Goal: Information Seeking & Learning: Learn about a topic

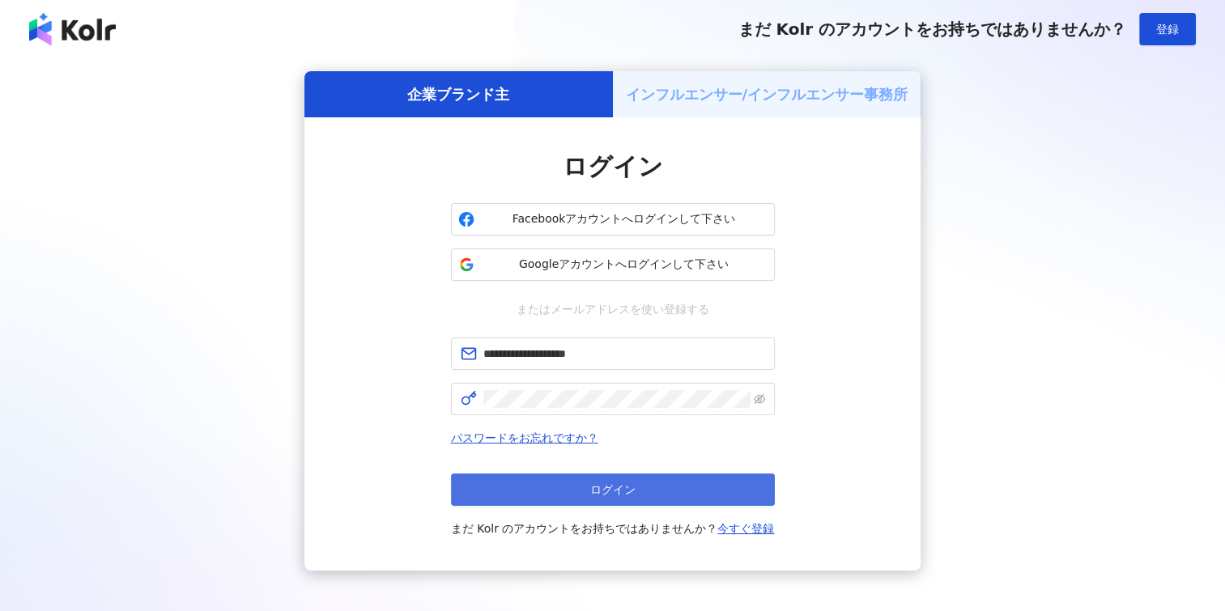
click at [589, 487] on button "ログイン" at bounding box center [613, 490] width 324 height 32
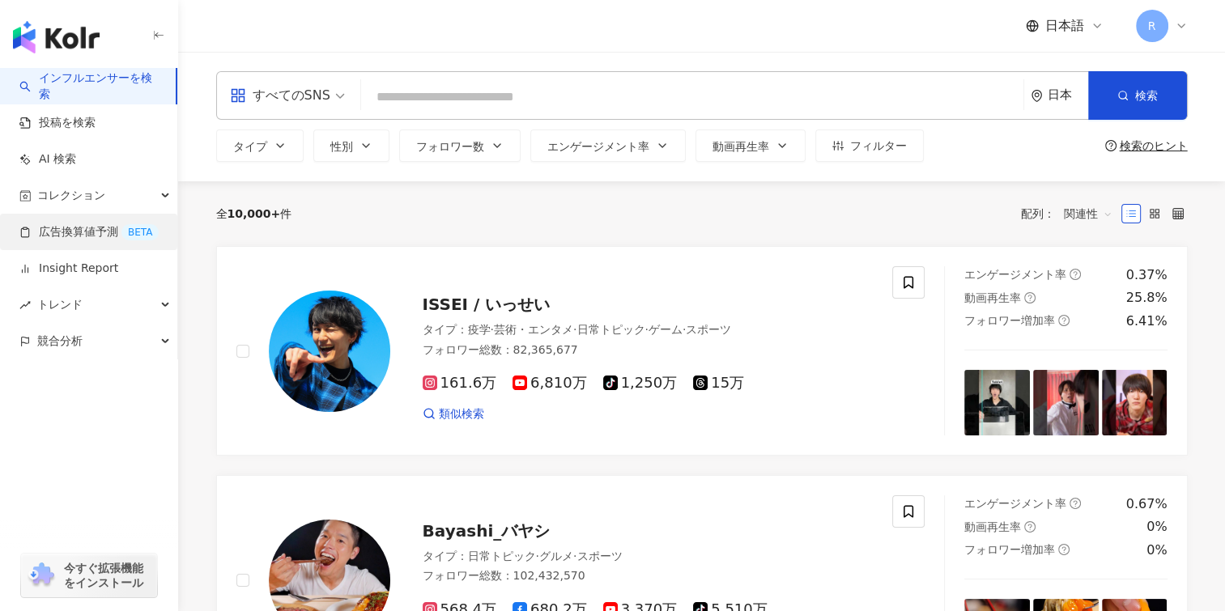
click at [89, 231] on link "広告換算値予測 BETA" at bounding box center [88, 232] width 139 height 16
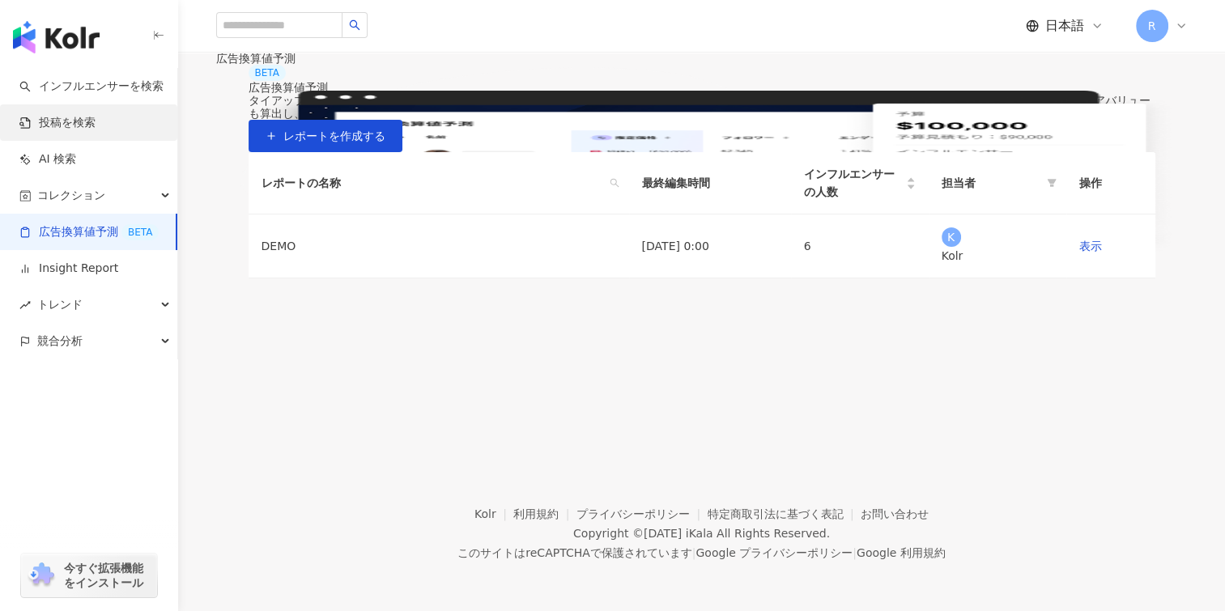
click at [88, 121] on link "投稿を検索" at bounding box center [57, 123] width 76 height 16
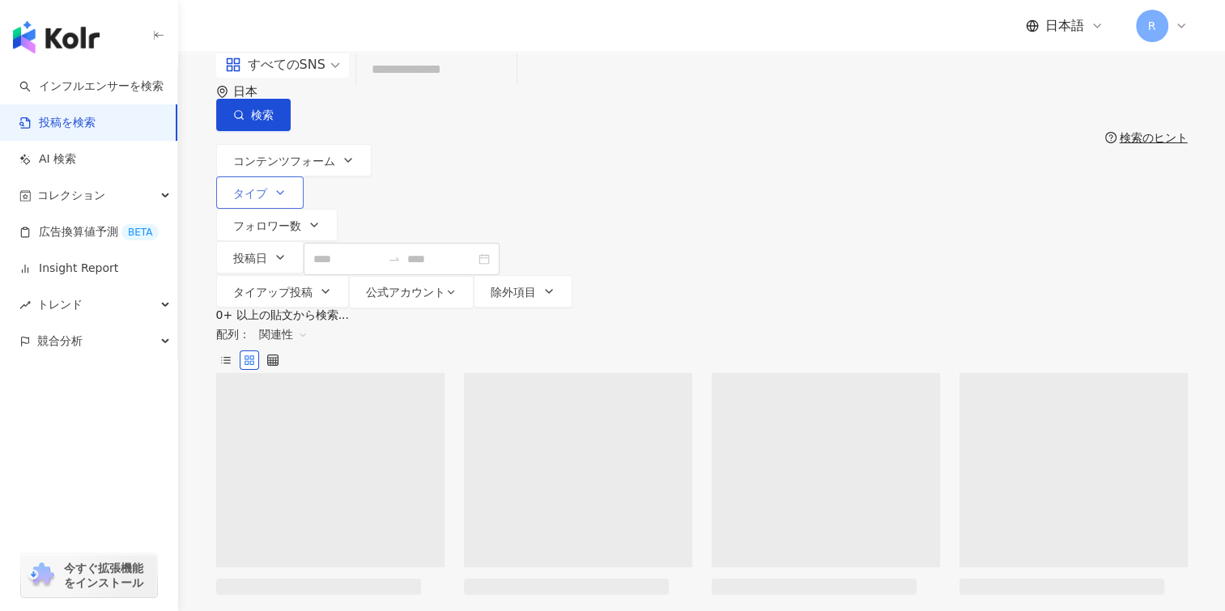
click at [304, 177] on button "タイプ" at bounding box center [259, 193] width 87 height 32
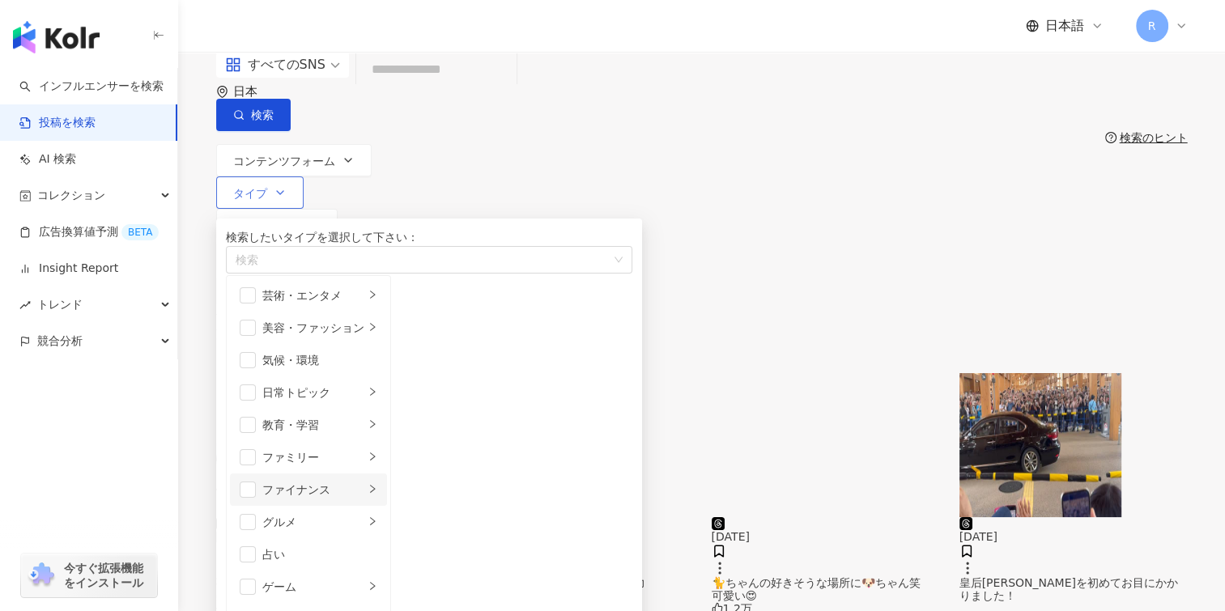
scroll to position [162, 0]
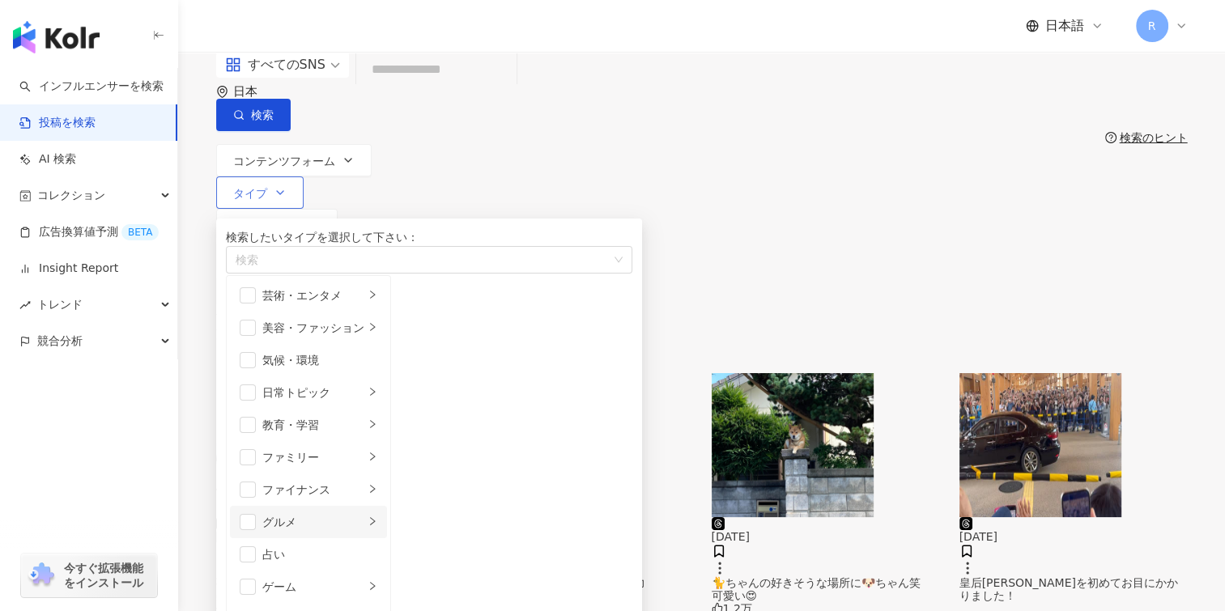
click at [364, 513] on div "グルメ" at bounding box center [313, 522] width 102 height 18
click at [256, 514] on span "button" at bounding box center [248, 522] width 16 height 16
click at [420, 401] on span "button" at bounding box center [412, 393] width 16 height 16
click at [420, 433] on span "button" at bounding box center [412, 425] width 16 height 16
click at [420, 368] on span "button" at bounding box center [412, 360] width 16 height 16
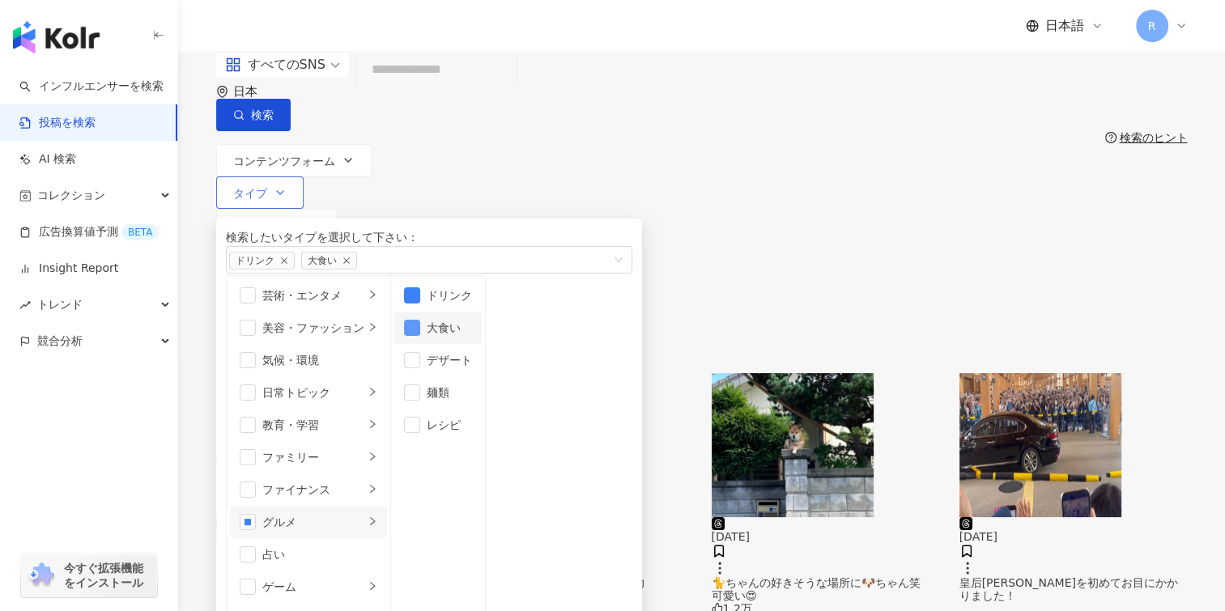
click at [420, 336] on span "button" at bounding box center [412, 328] width 16 height 16
click at [420, 304] on span "button" at bounding box center [412, 295] width 16 height 16
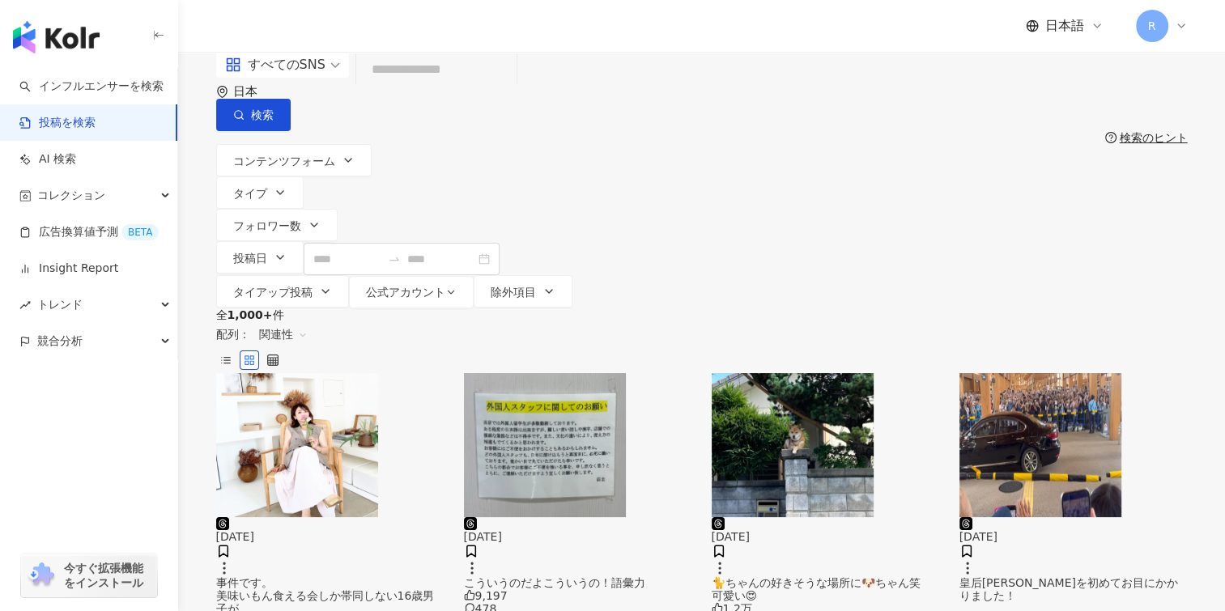
click at [479, 117] on div "すべてのSNS 日本 検索" at bounding box center [702, 91] width 972 height 79
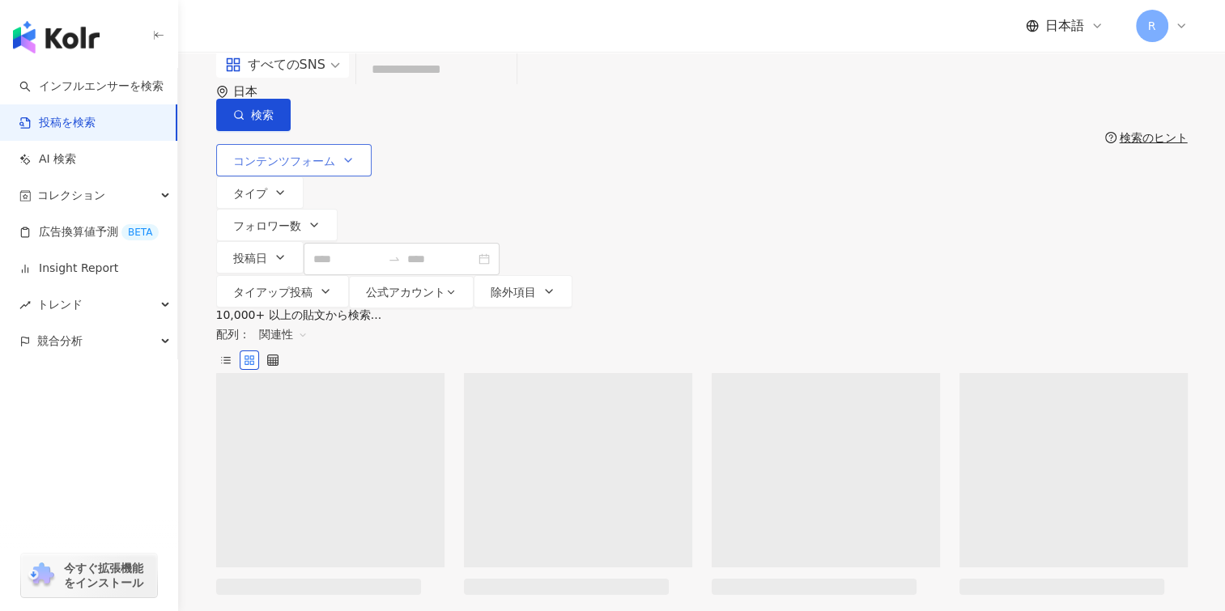
click at [287, 168] on span "コンテンツフォーム" at bounding box center [284, 161] width 102 height 13
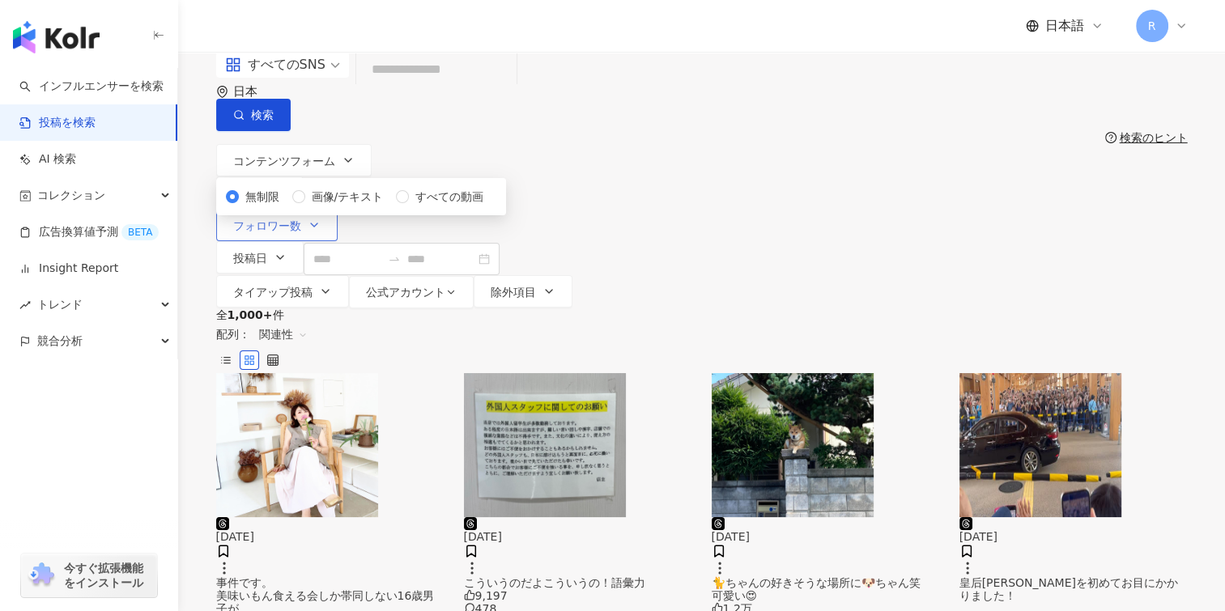
click at [338, 209] on button "フォロワー数" at bounding box center [276, 225] width 121 height 32
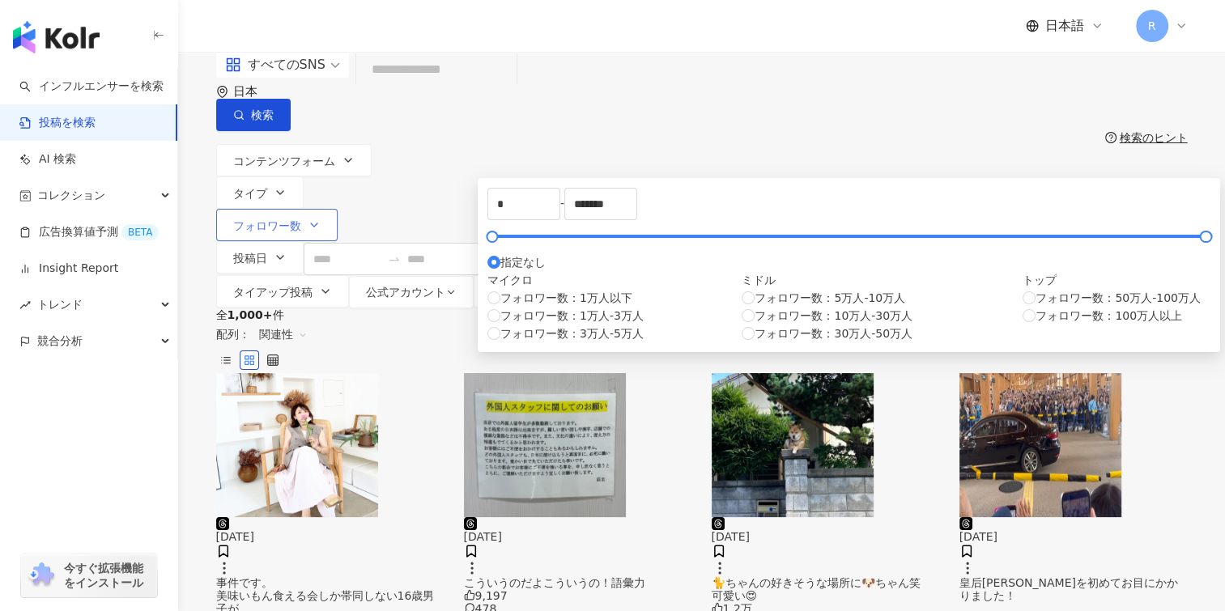
click at [338, 209] on button "フォロワー数" at bounding box center [276, 225] width 121 height 32
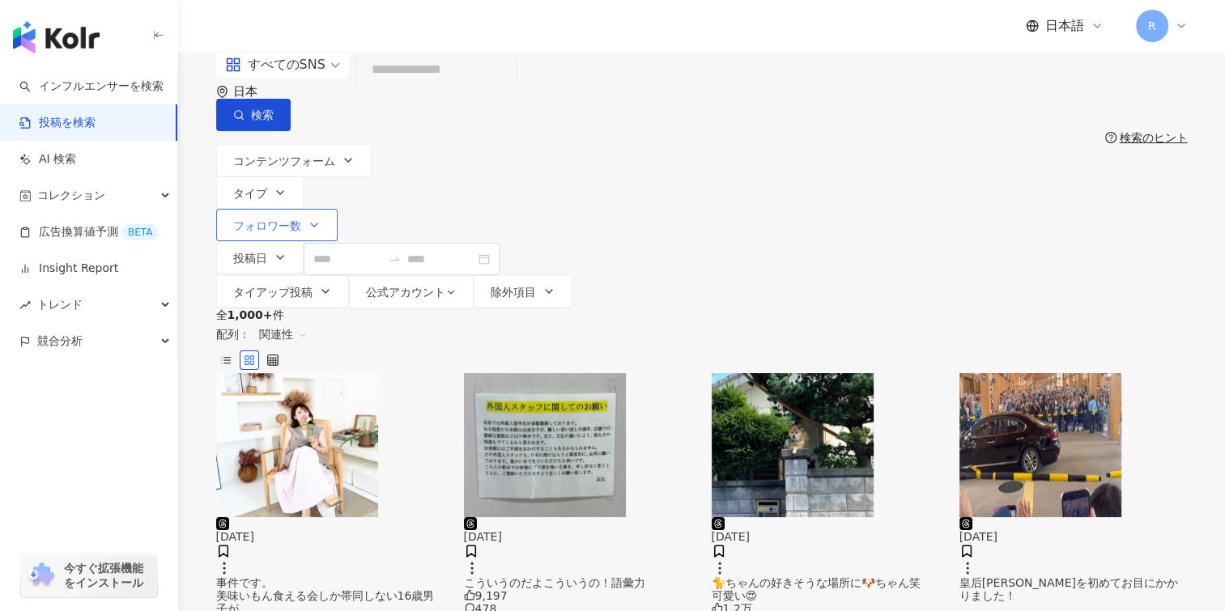
click at [338, 209] on button "フォロワー数" at bounding box center [276, 225] width 121 height 32
click at [267, 252] on span "投稿日" at bounding box center [250, 258] width 34 height 13
click at [313, 286] on span "タイアップ投稿" at bounding box center [272, 292] width 79 height 13
click at [457, 287] on icon "button" at bounding box center [450, 292] width 11 height 11
click at [992, 138] on div "検索のヒント" at bounding box center [702, 137] width 972 height 13
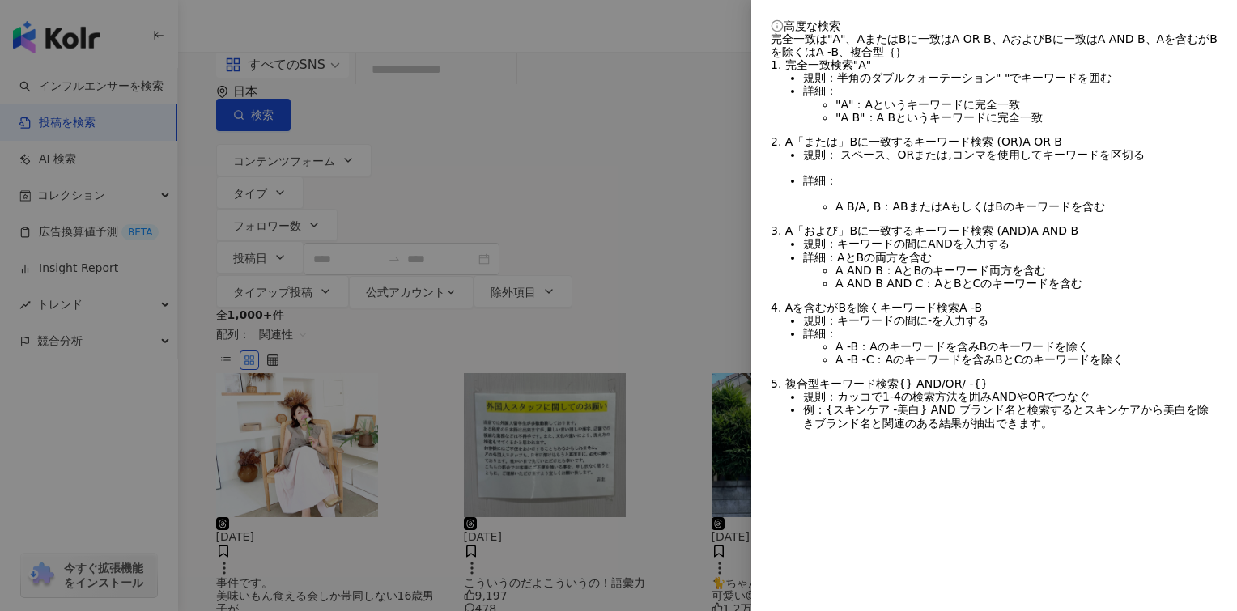
click at [442, 106] on div at bounding box center [618, 305] width 1237 height 611
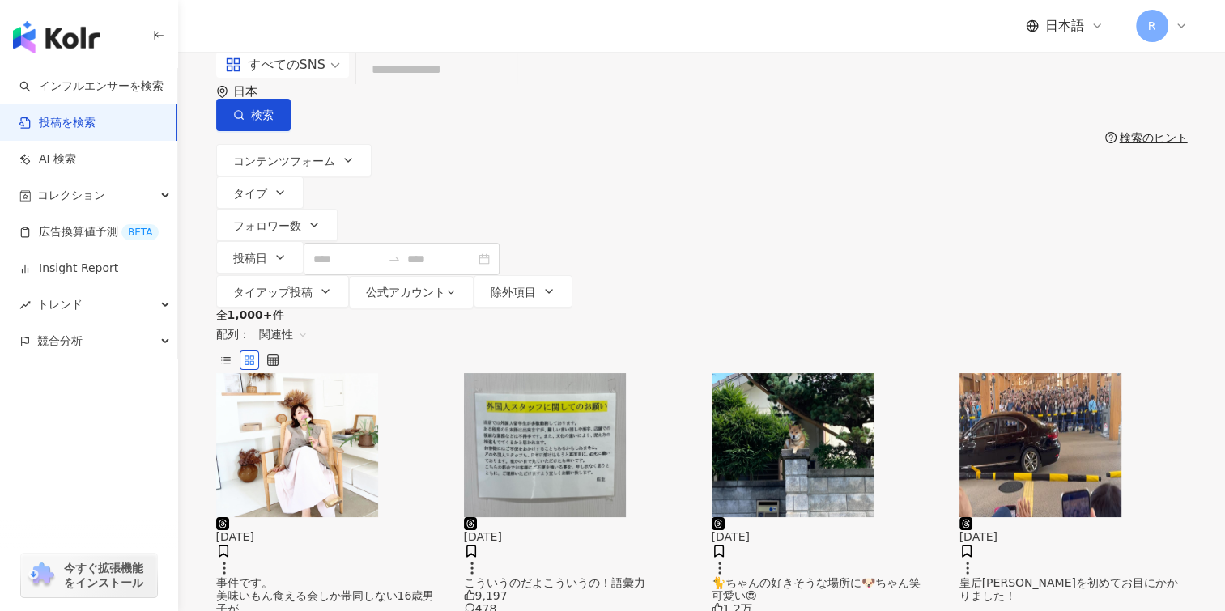
click at [425, 87] on input "search" at bounding box center [436, 70] width 147 height 35
click at [347, 78] on div "すべてのSNS" at bounding box center [282, 65] width 133 height 26
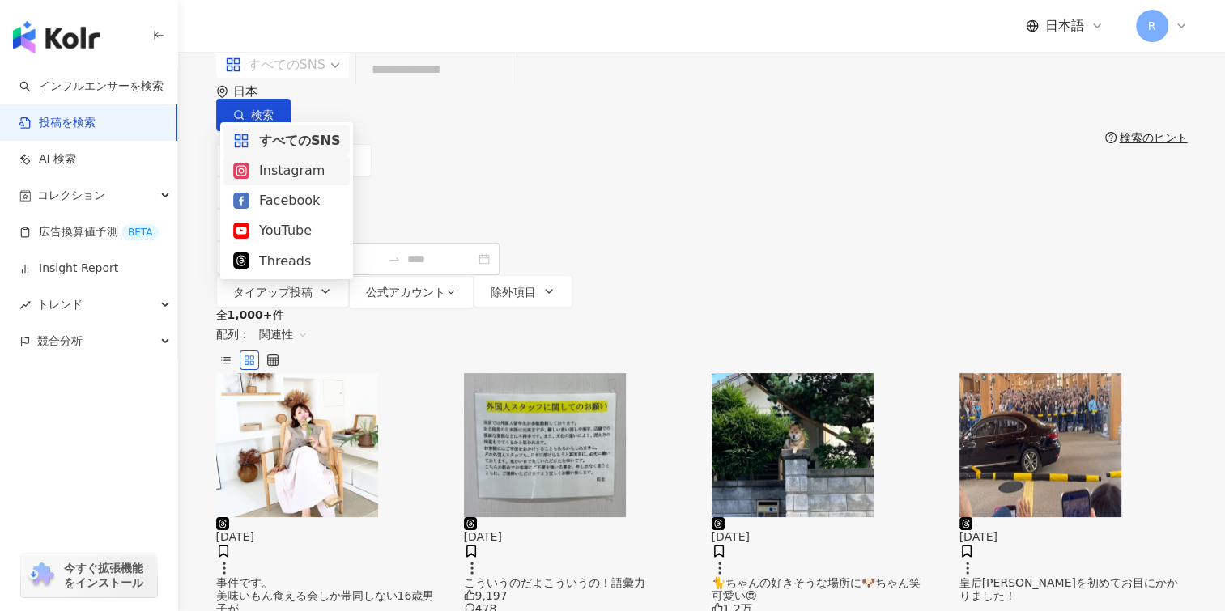
click at [281, 169] on div "Instagram" at bounding box center [286, 170] width 107 height 20
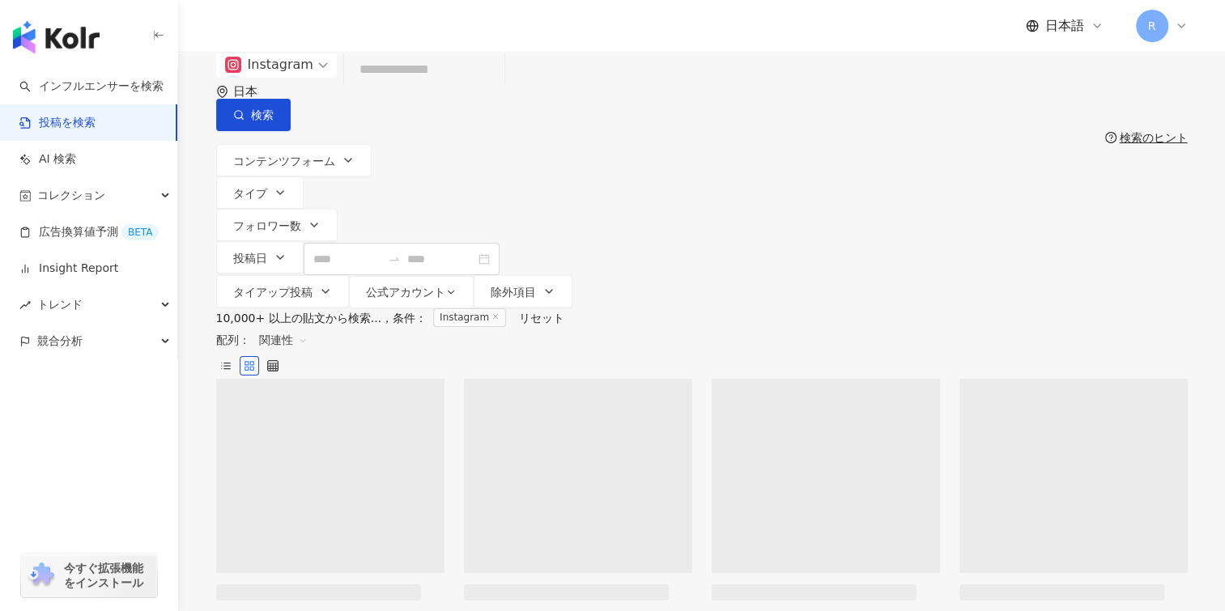
click at [405, 87] on input "search" at bounding box center [424, 70] width 147 height 35
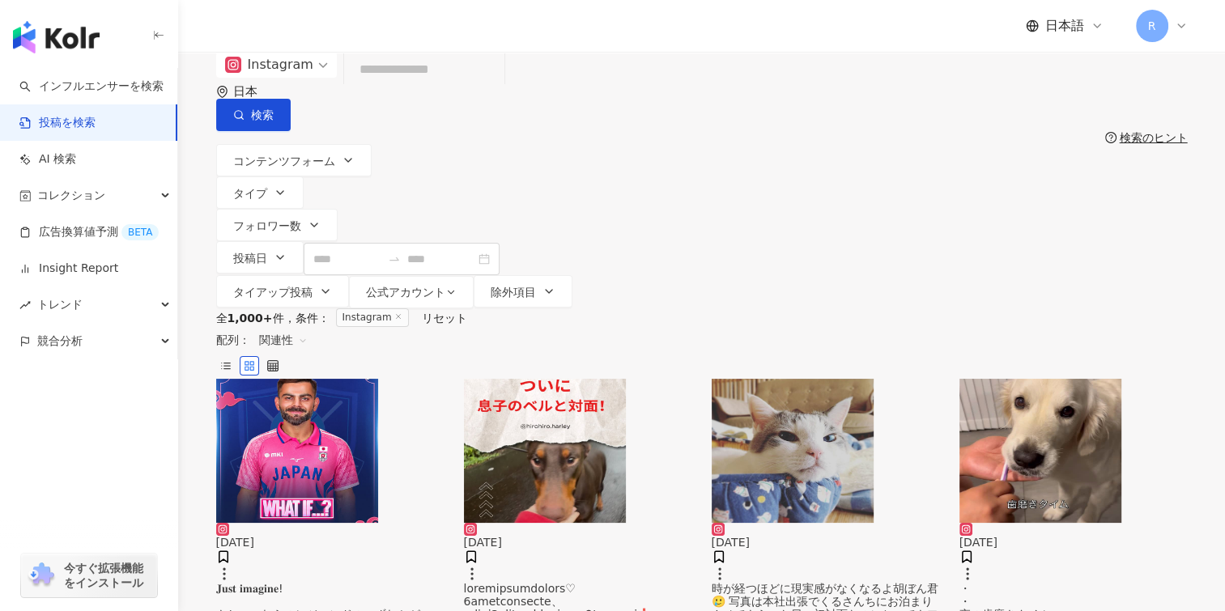
click at [68, 411] on div "button" at bounding box center [89, 413] width 178 height 107
click at [393, 82] on input "search" at bounding box center [424, 70] width 147 height 35
type input "*"
type input "***"
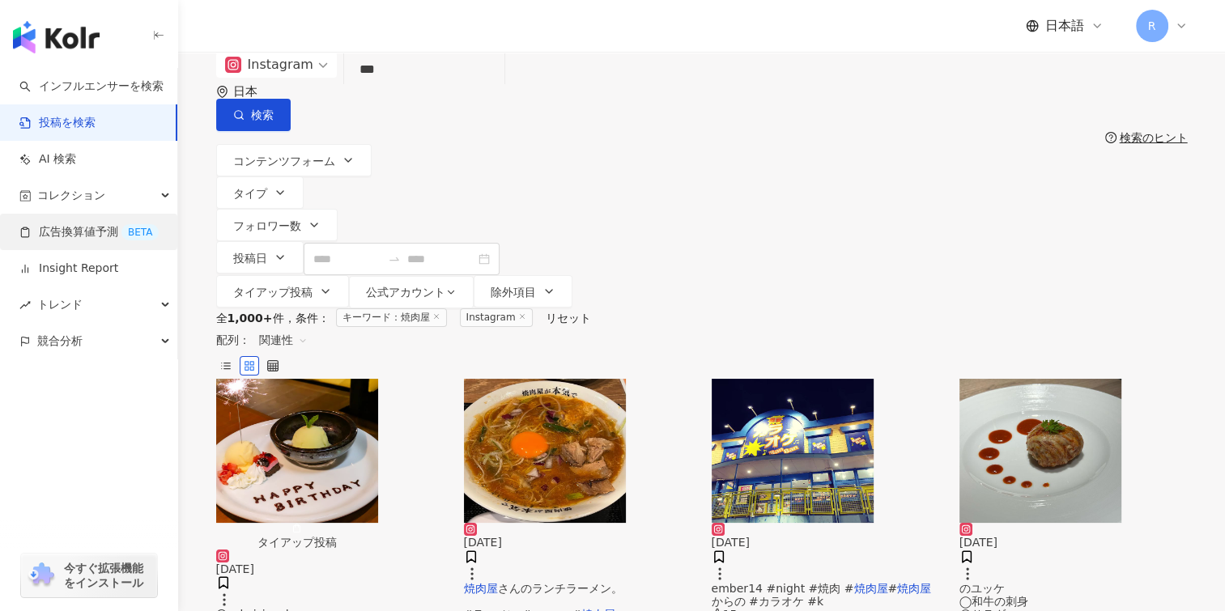
click at [85, 231] on link "広告換算値予測 BETA" at bounding box center [88, 232] width 139 height 16
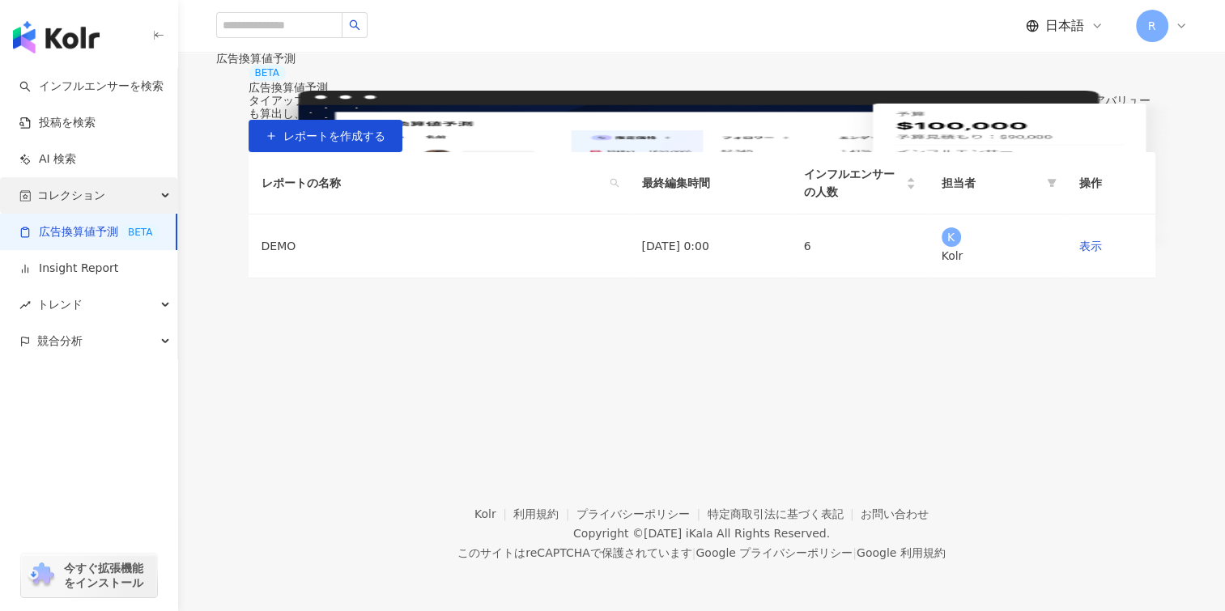
click at [85, 198] on span "コレクション" at bounding box center [71, 195] width 68 height 36
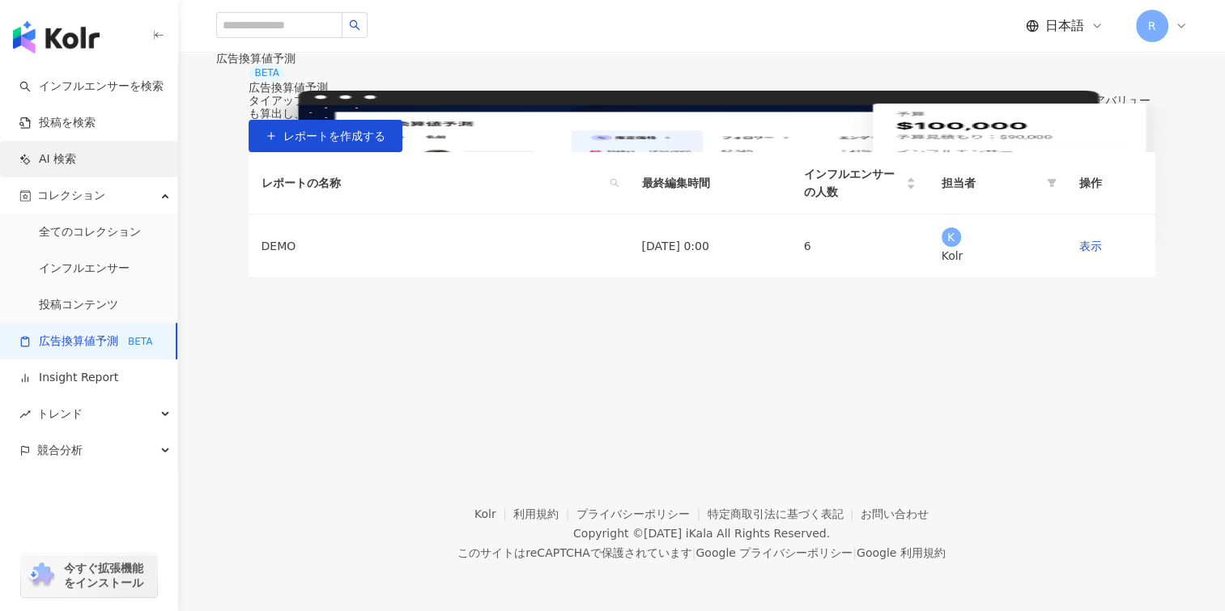
click at [76, 163] on link "AI 検索" at bounding box center [47, 159] width 57 height 16
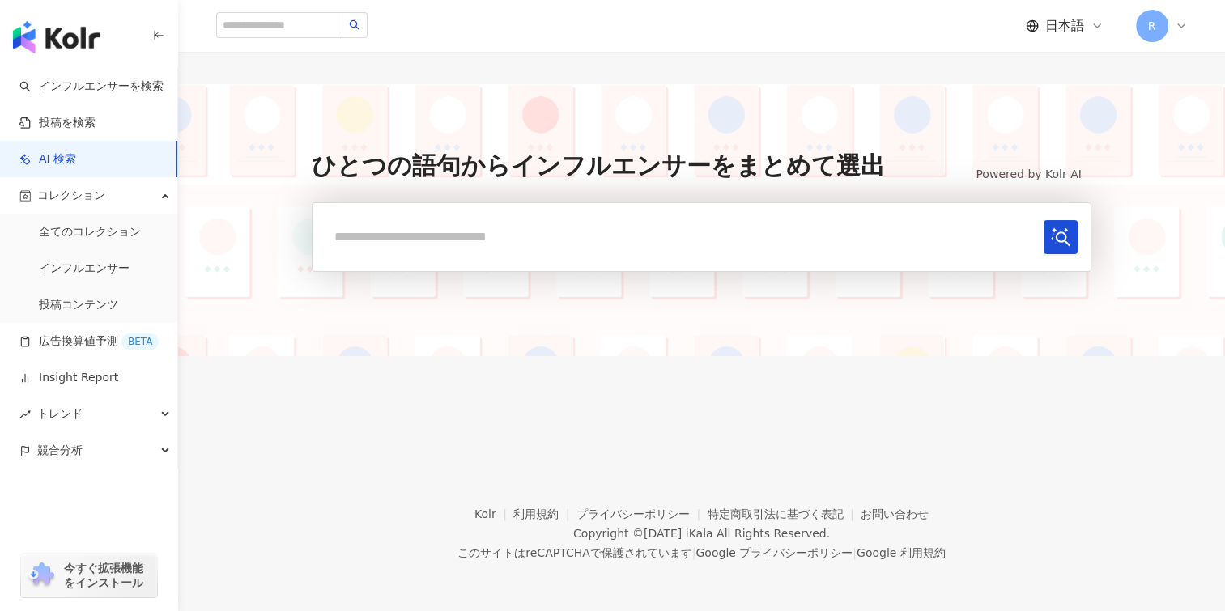
click at [441, 239] on input "text" at bounding box center [680, 236] width 711 height 33
type input "*"
type input "**********"
click at [1044, 220] on button "submit" at bounding box center [1061, 237] width 34 height 34
click at [230, 534] on footer "Kolr 利用規約 プライバシーポリシー 特定商取引法に基づく表記 お問い合わせ Copyright © 2025 iKala All Rights Rese…" at bounding box center [701, 522] width 1047 height 180
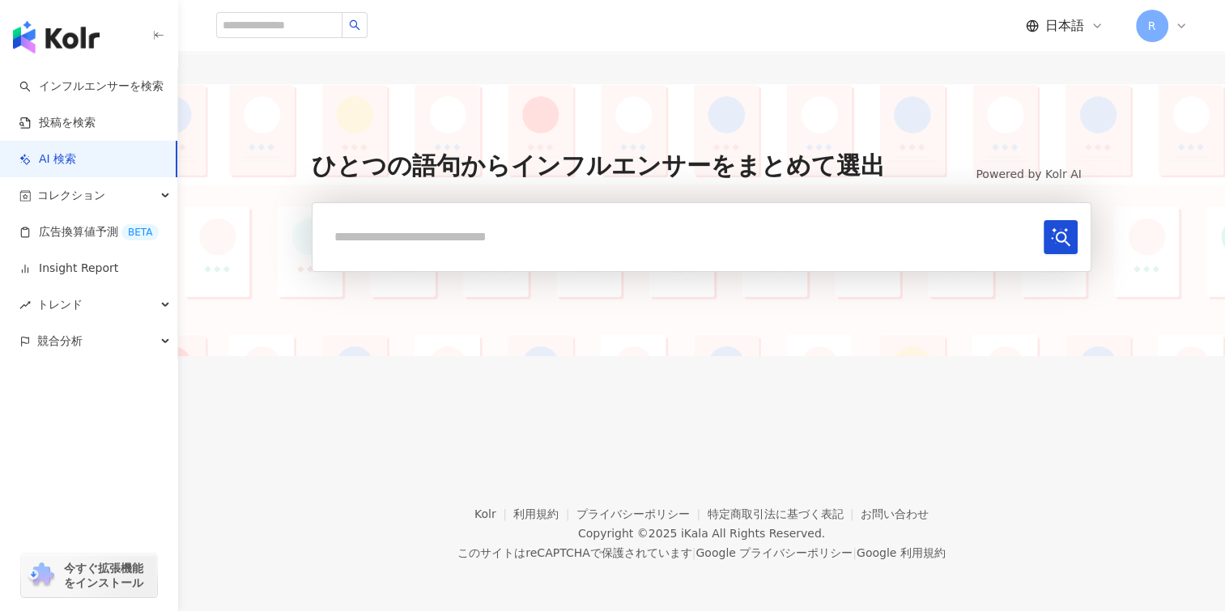
click at [428, 236] on input "text" at bounding box center [680, 236] width 711 height 33
